Goal: Communication & Community: Answer question/provide support

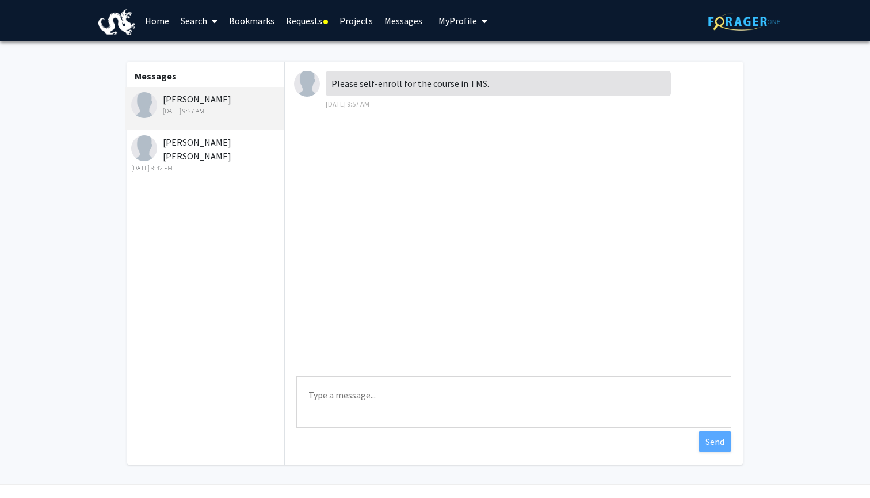
click at [154, 111] on img at bounding box center [144, 105] width 26 height 26
click at [181, 101] on div "[PERSON_NAME] [DATE] 9:57 AM" at bounding box center [206, 104] width 150 height 24
click at [184, 24] on link "Search" at bounding box center [199, 21] width 48 height 40
click at [213, 49] on span "Faculty/Staff" at bounding box center [217, 52] width 85 height 23
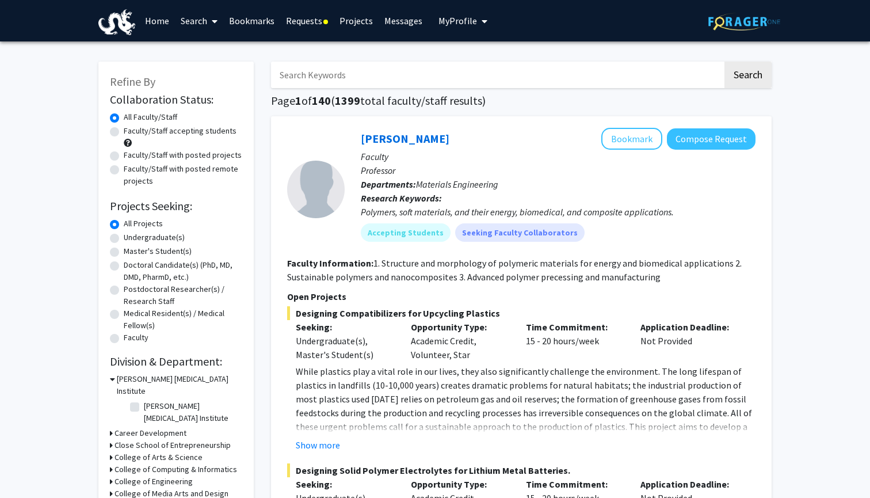
click at [350, 75] on input "Search Keywords" at bounding box center [497, 75] width 452 height 26
type input "Z"
click at [747, 77] on button "Search" at bounding box center [747, 75] width 47 height 26
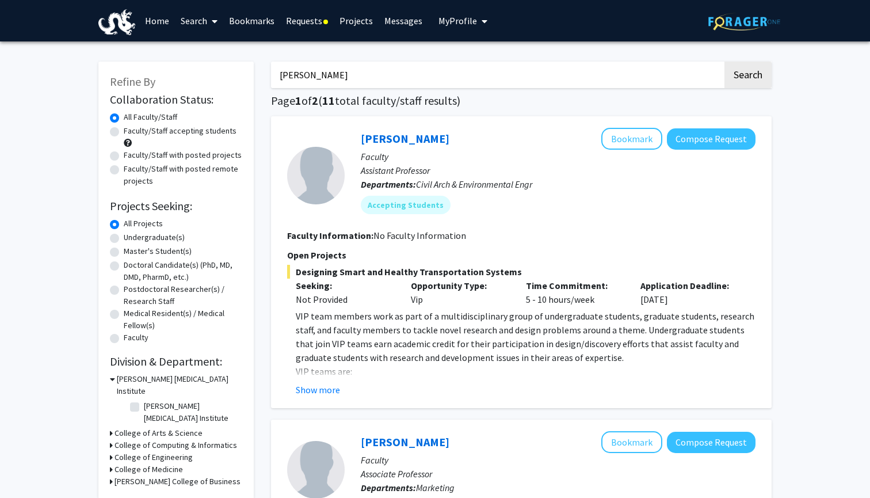
type input "[PERSON_NAME]"
click at [398, 25] on link "Messages" at bounding box center [403, 21] width 49 height 40
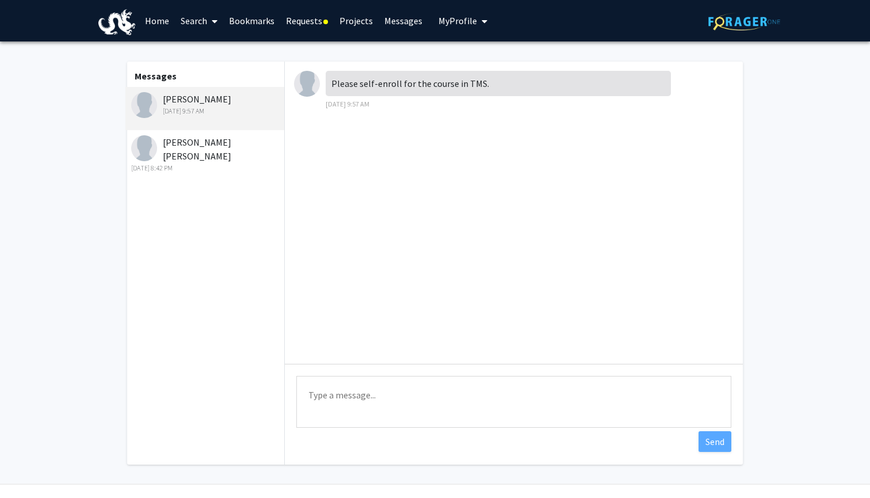
click at [377, 404] on textarea "Type a message" at bounding box center [513, 402] width 435 height 52
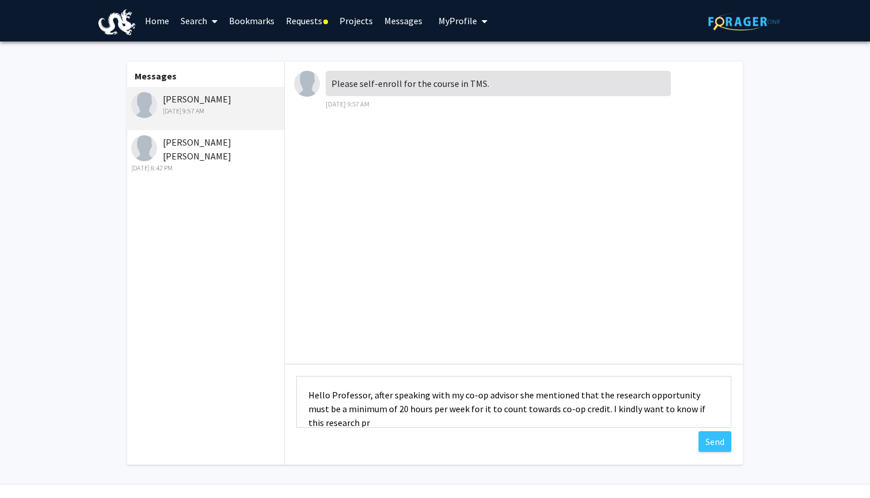
scroll to position [1, 0]
type textarea "Hello Professor, after speaking with my co-op advisor she mentioned that the re…"
click at [711, 441] on button "Send" at bounding box center [714, 441] width 33 height 21
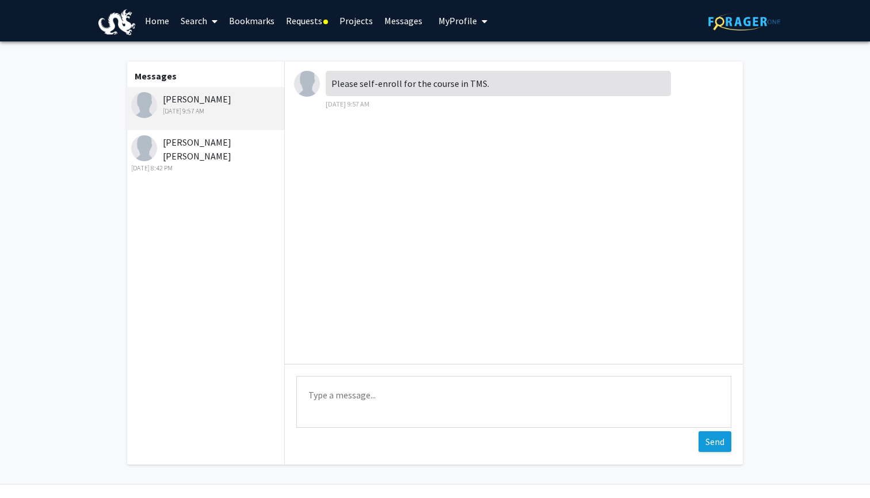
scroll to position [0, 0]
